Goal: Task Accomplishment & Management: Use online tool/utility

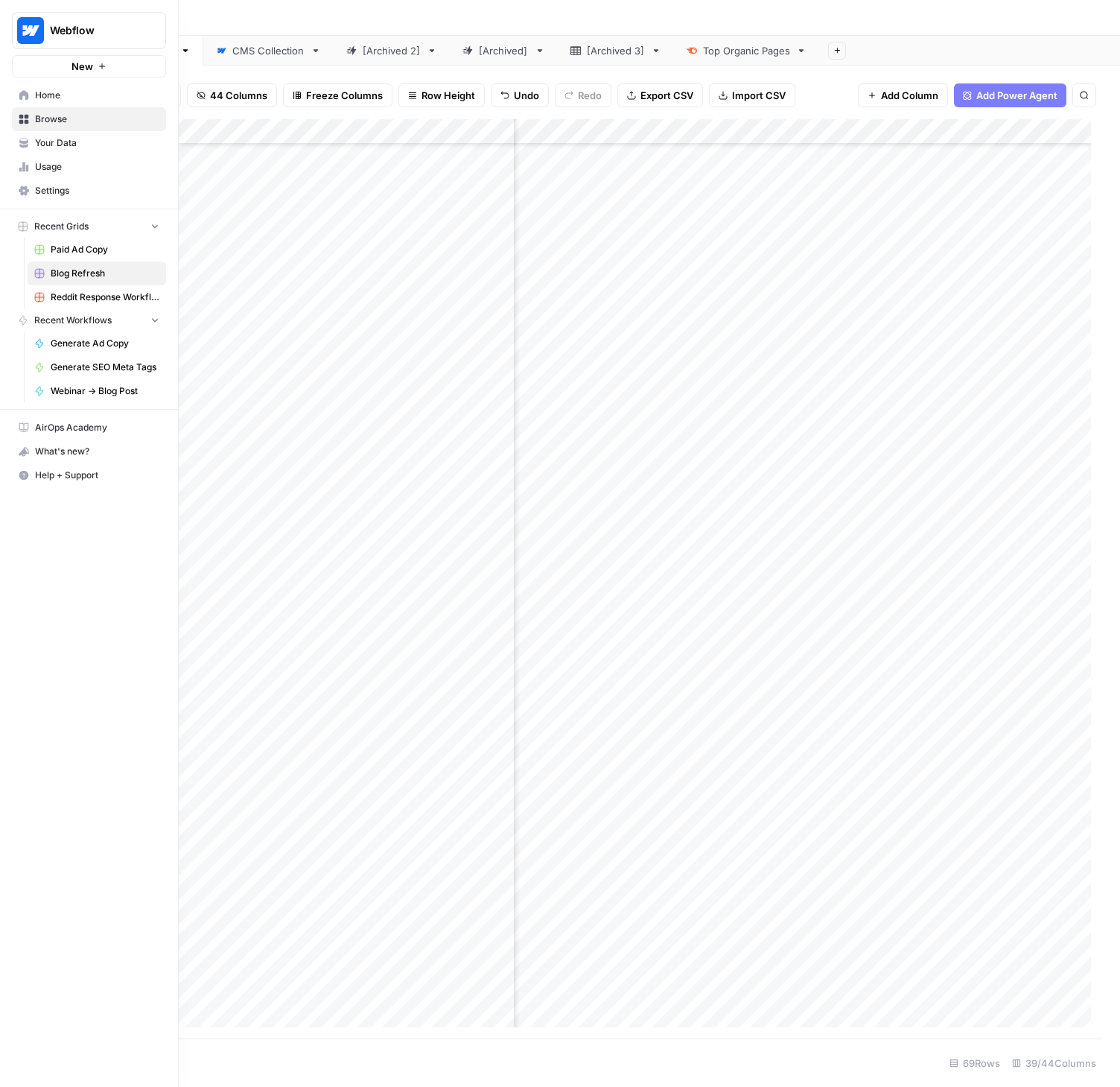
scroll to position [889, 4721]
click at [79, 248] on span "Paid Ad Copy" at bounding box center [105, 249] width 109 height 13
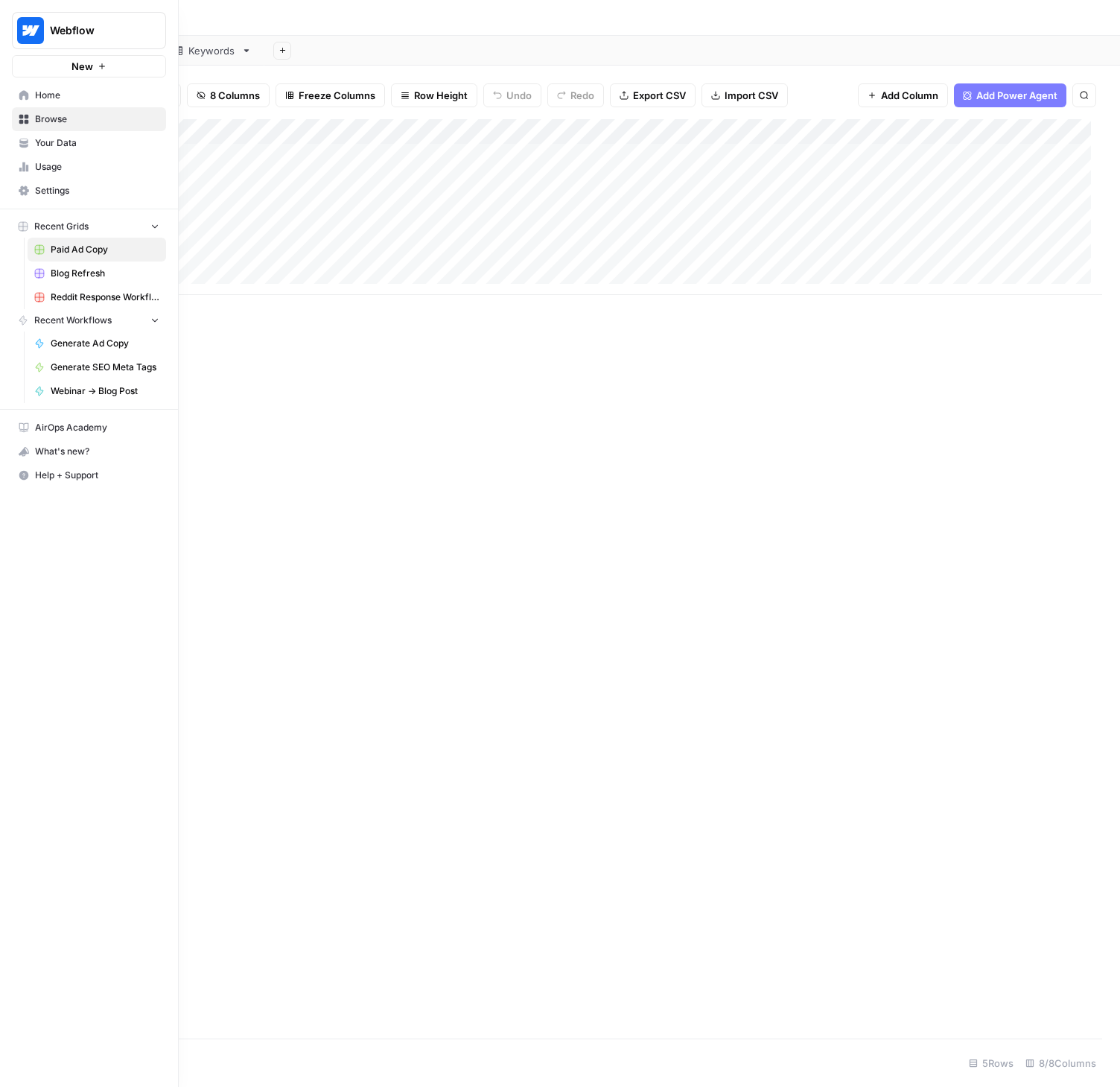
click at [78, 338] on span "Generate Ad Copy" at bounding box center [105, 343] width 109 height 13
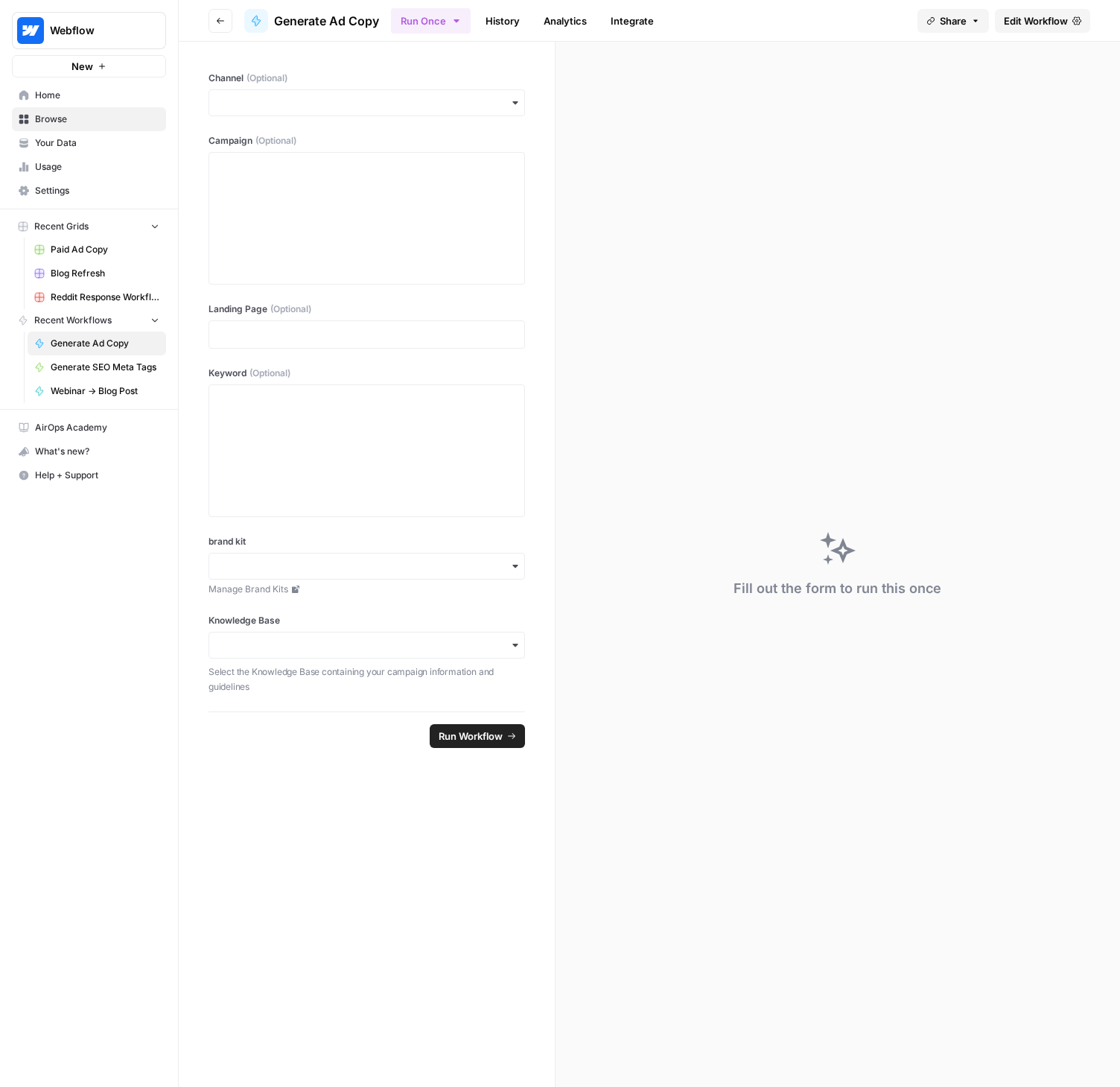
click at [1022, 21] on span "Edit Workflow" at bounding box center [1035, 20] width 64 height 15
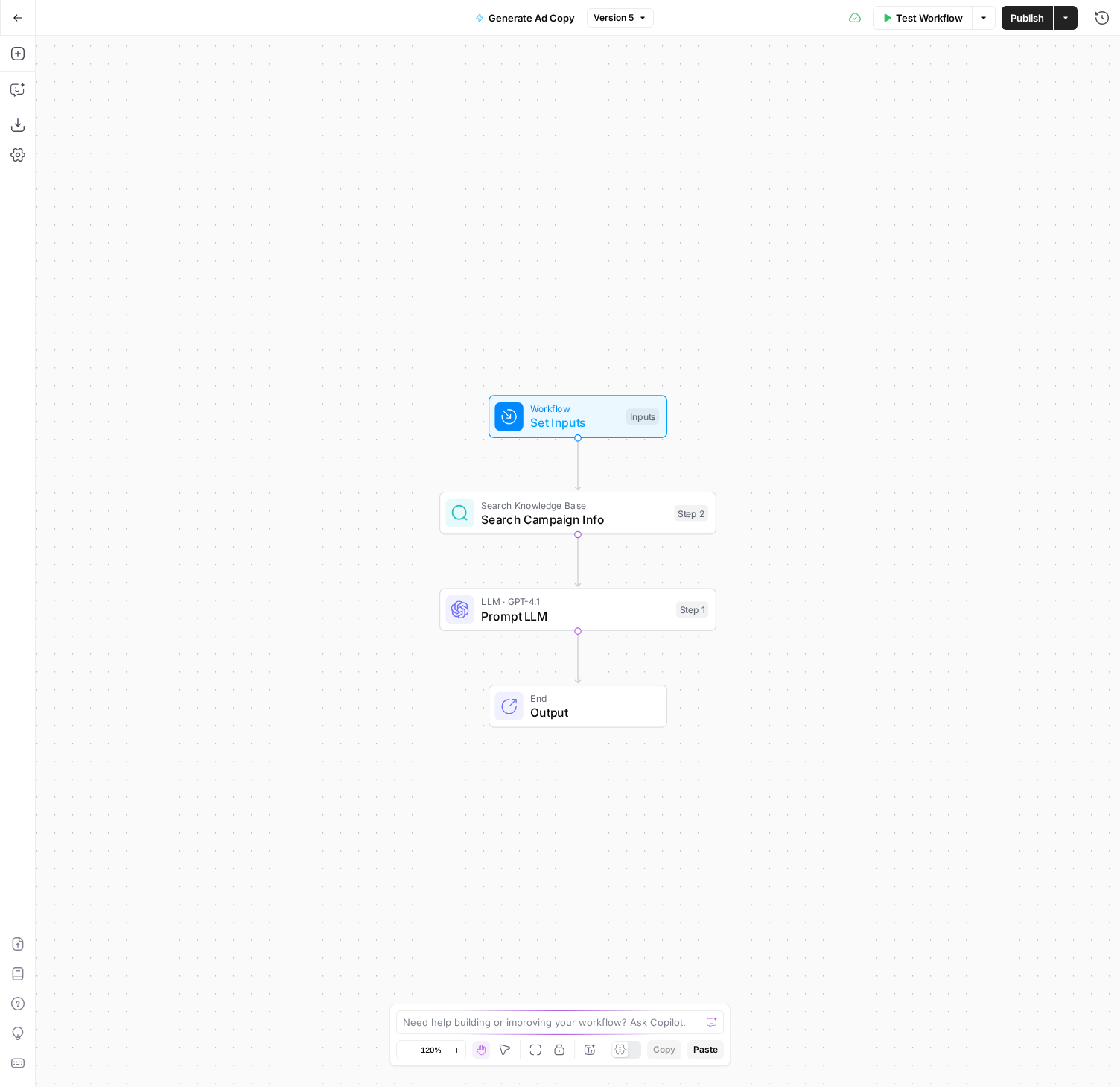
click at [624, 20] on span "Version 5" at bounding box center [614, 17] width 40 height 13
click at [13, 19] on icon "button" at bounding box center [18, 18] width 10 height 10
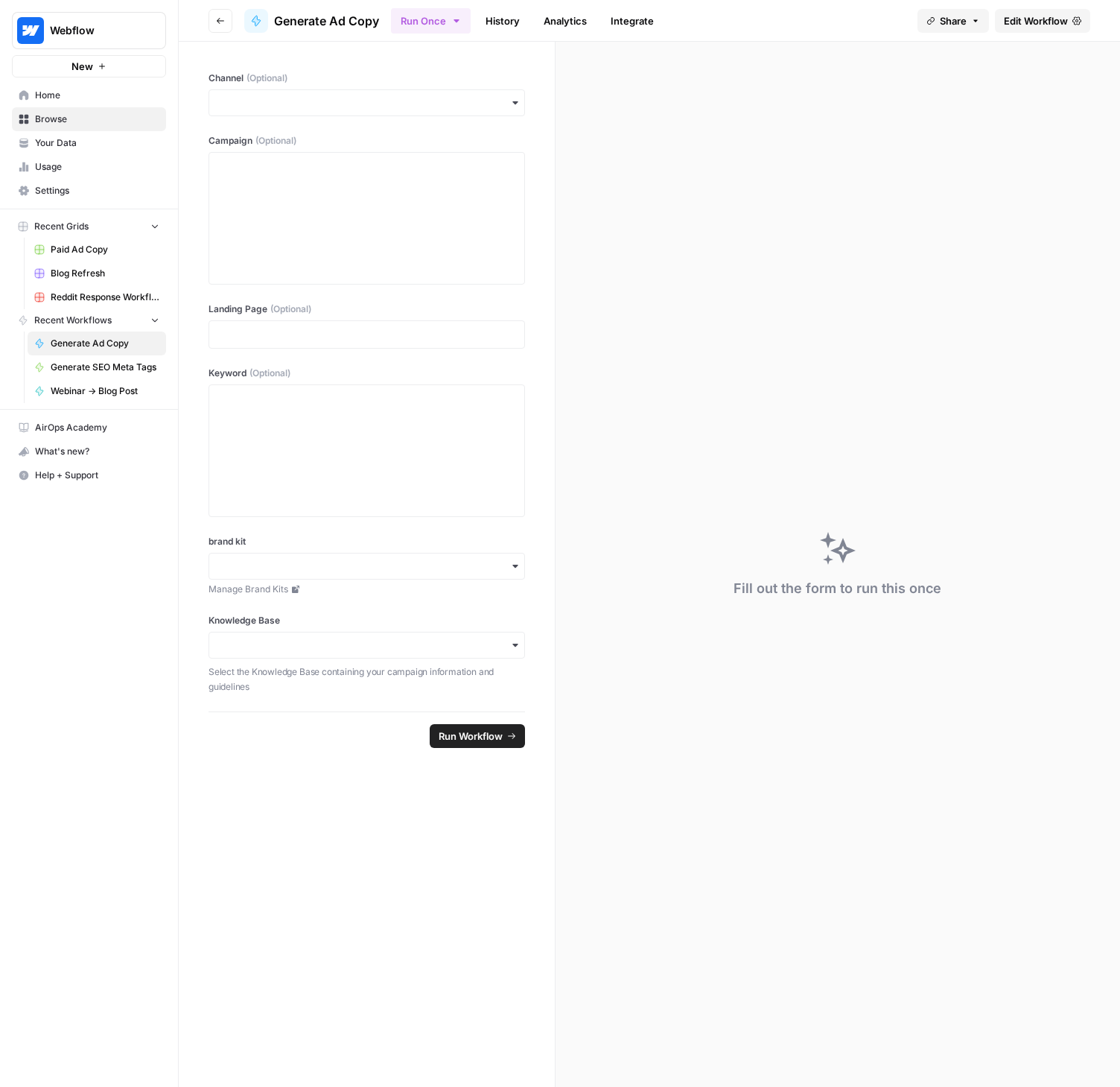
click at [87, 273] on span "Blog Refresh" at bounding box center [105, 273] width 109 height 13
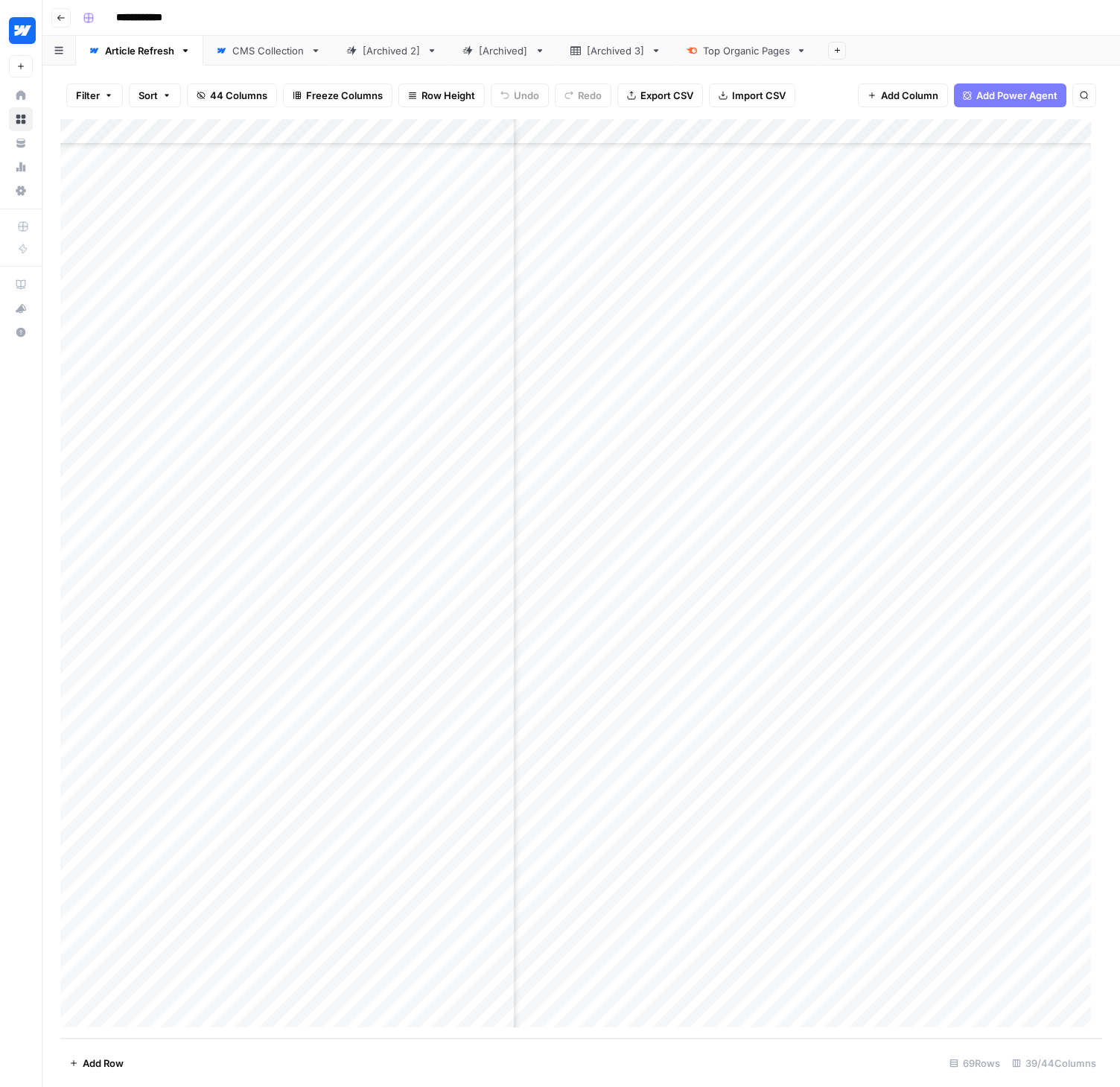
scroll to position [889, 4620]
click at [450, 888] on div "Add Column" at bounding box center [581, 579] width 1042 height 920
click at [479, 889] on div "Add Column" at bounding box center [581, 579] width 1042 height 920
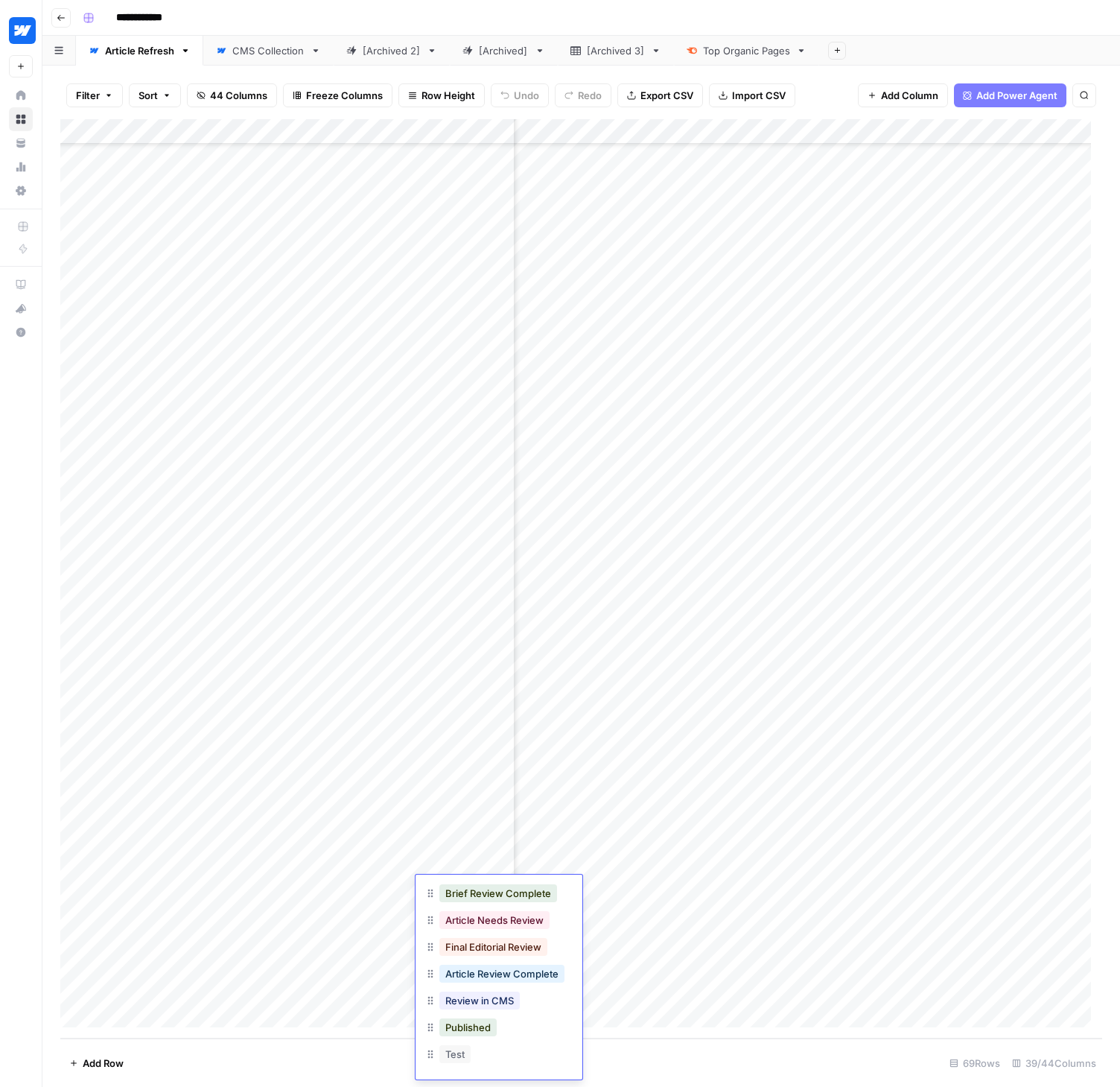
scroll to position [58, 0]
click at [488, 1032] on button "Published" at bounding box center [468, 1026] width 58 height 18
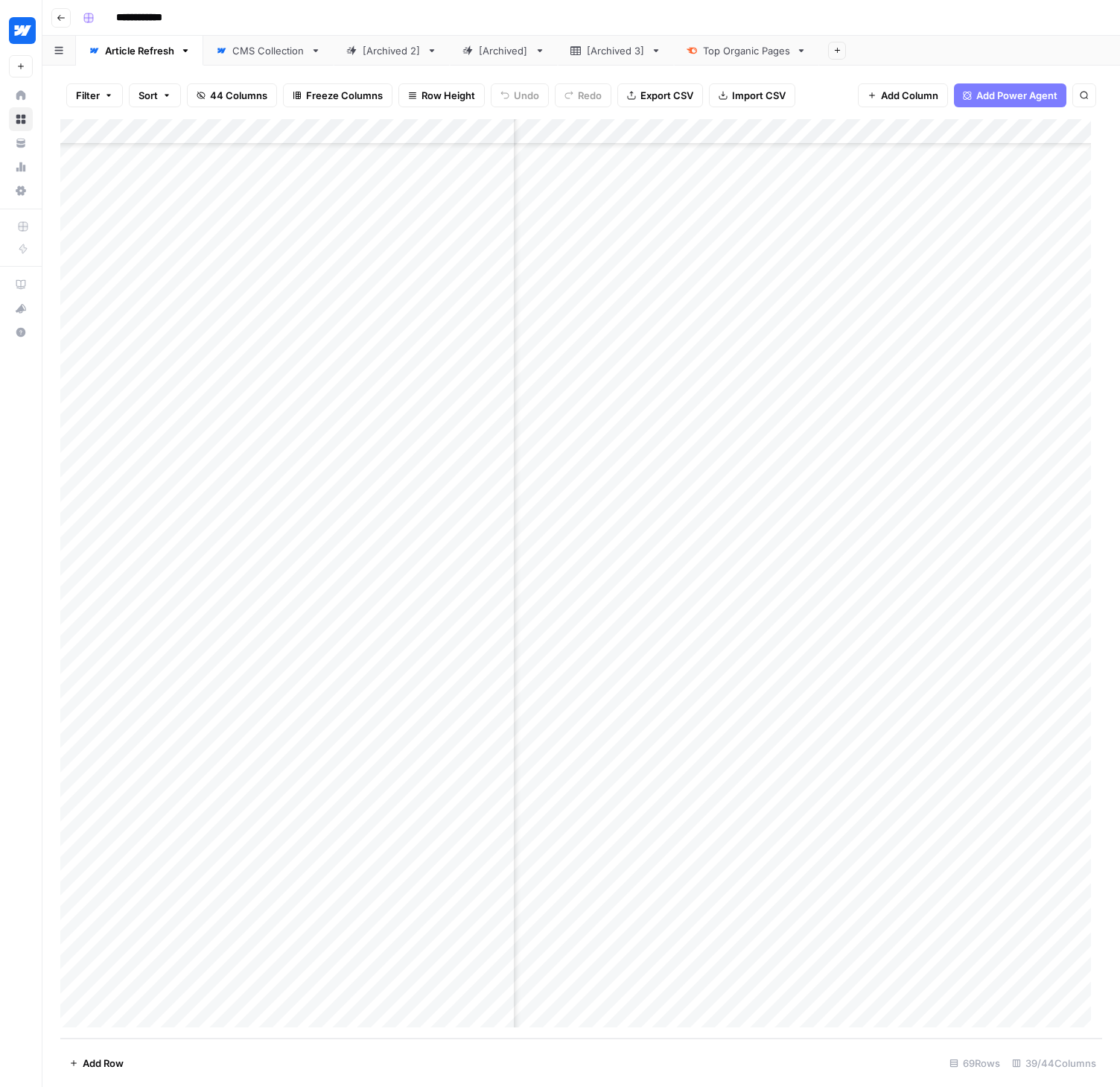
click at [464, 859] on div "Add Column" at bounding box center [581, 579] width 1042 height 920
click at [430, 859] on div "Add Column" at bounding box center [581, 579] width 1042 height 920
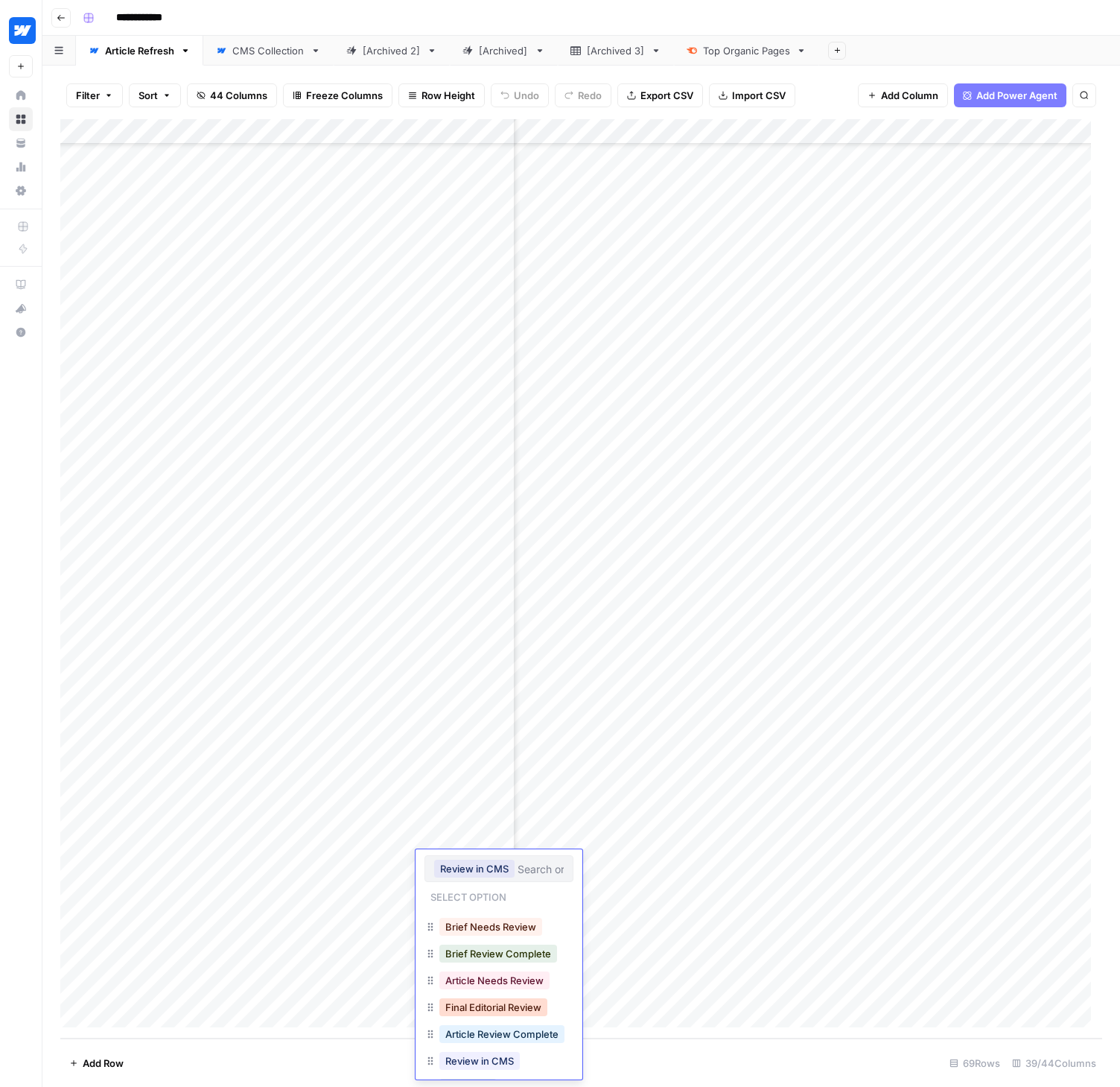
scroll to position [51, 0]
click at [465, 1058] on button "Published" at bounding box center [468, 1057] width 58 height 18
